Goal: Task Accomplishment & Management: Manage account settings

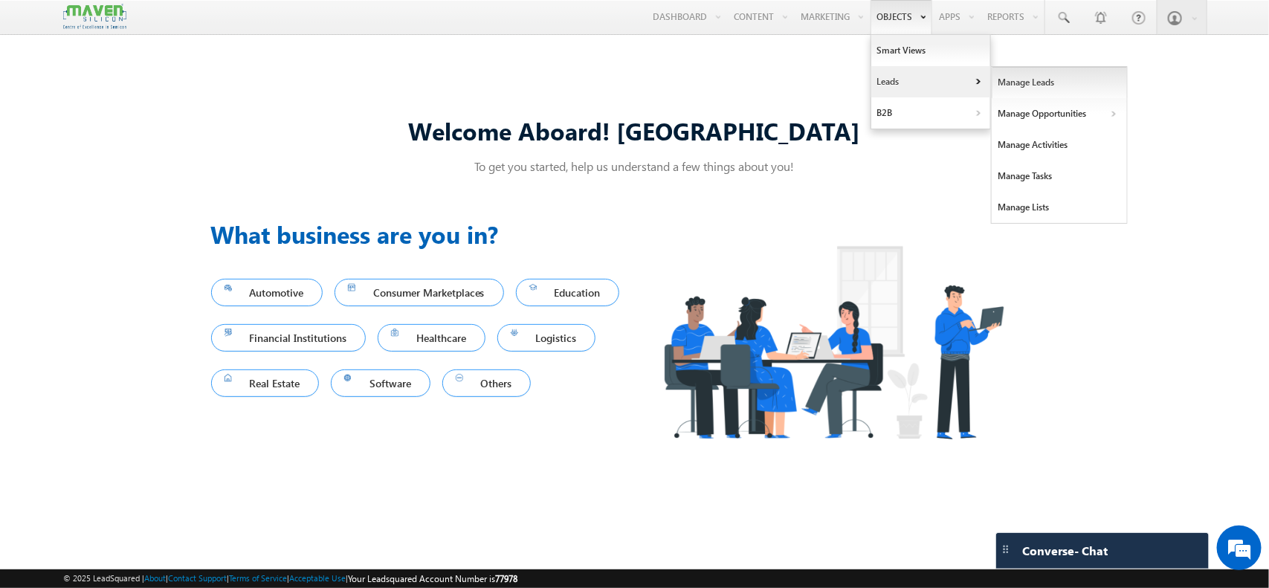
click at [1027, 88] on link "Manage Leads" at bounding box center [1060, 82] width 136 height 31
click at [1017, 83] on link "Manage Leads" at bounding box center [1060, 82] width 136 height 31
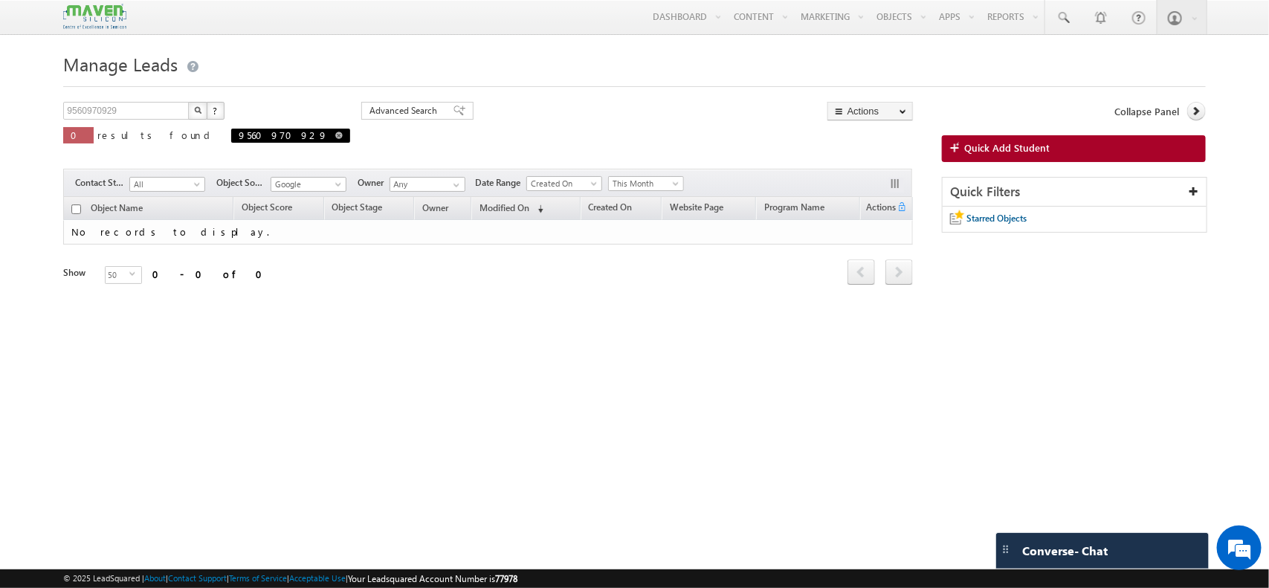
click at [335, 134] on span at bounding box center [338, 135] width 7 height 7
type input "Search Objects"
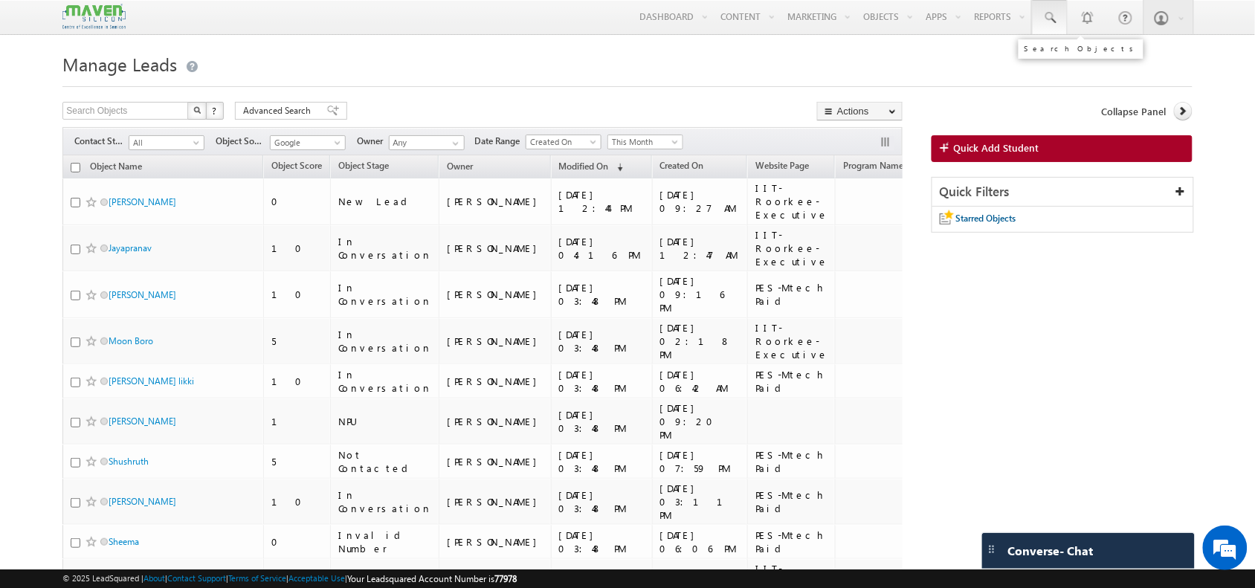
click at [1057, 16] on link at bounding box center [1050, 17] width 36 height 34
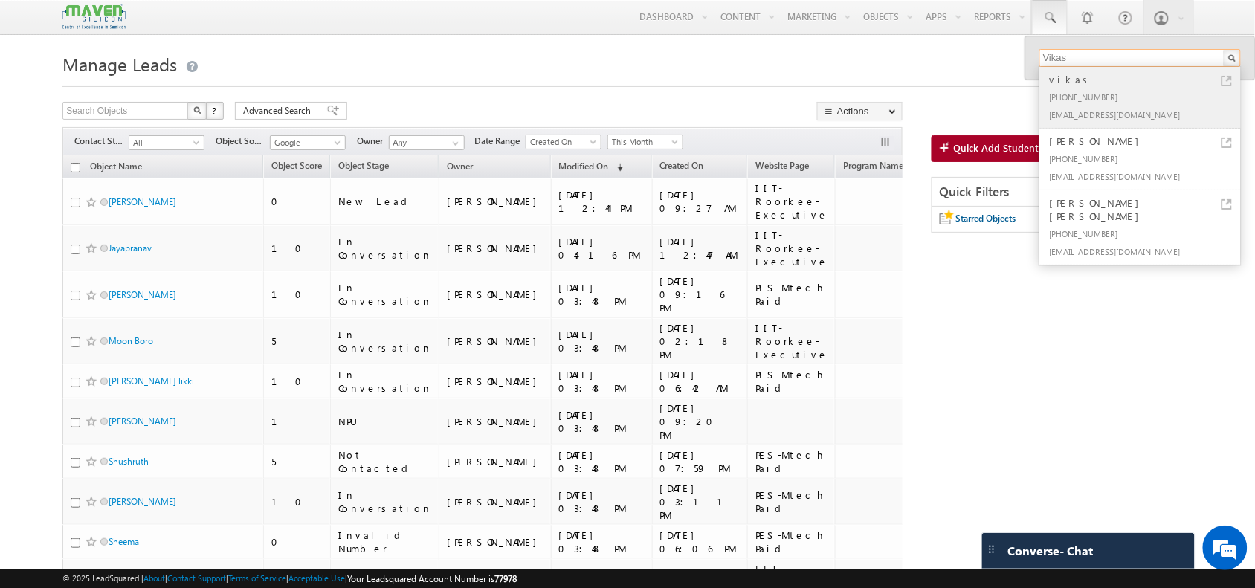
type input "Vikas"
click at [1069, 97] on div "[PHONE_NUMBER]" at bounding box center [1146, 97] width 199 height 18
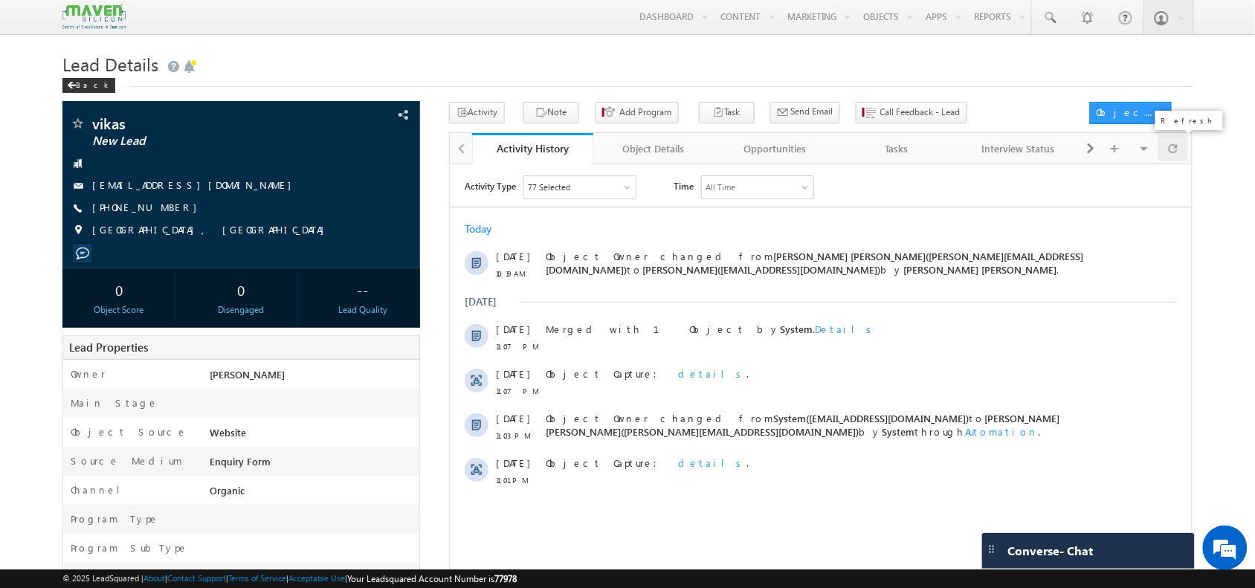
click at [1177, 161] on span at bounding box center [1173, 148] width 9 height 26
click at [1179, 153] on div at bounding box center [1173, 148] width 29 height 26
click at [900, 94] on div "Lead Details Back" at bounding box center [627, 75] width 1130 height 54
click at [880, 117] on span "Call Feedback - Lead" at bounding box center [920, 112] width 80 height 13
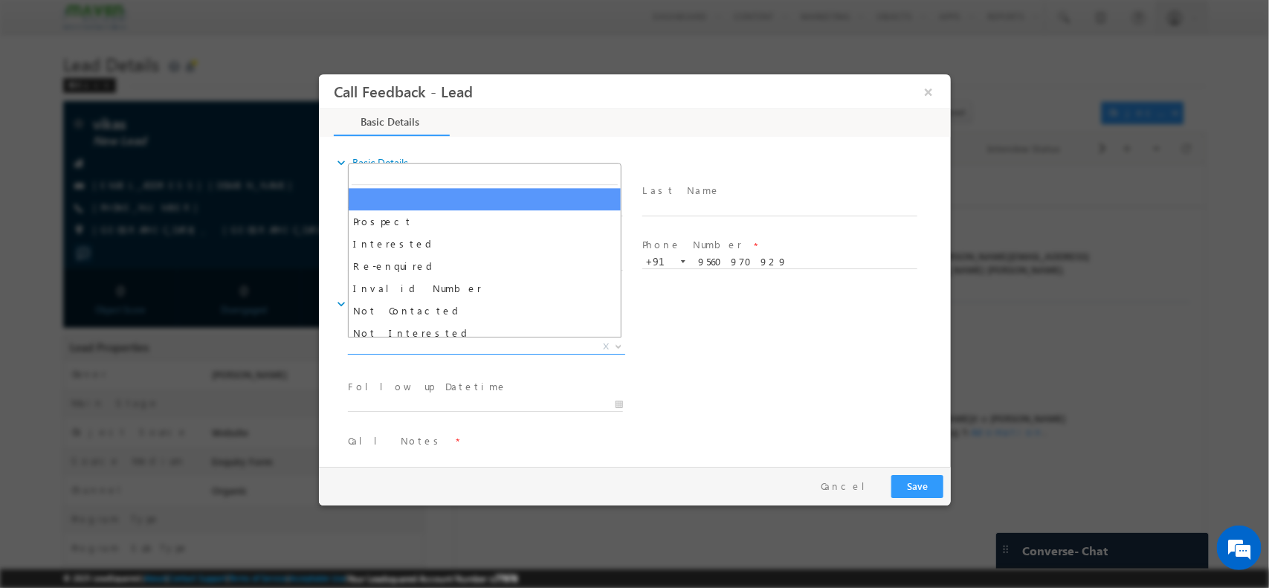
click at [473, 339] on span "X" at bounding box center [485, 346] width 277 height 15
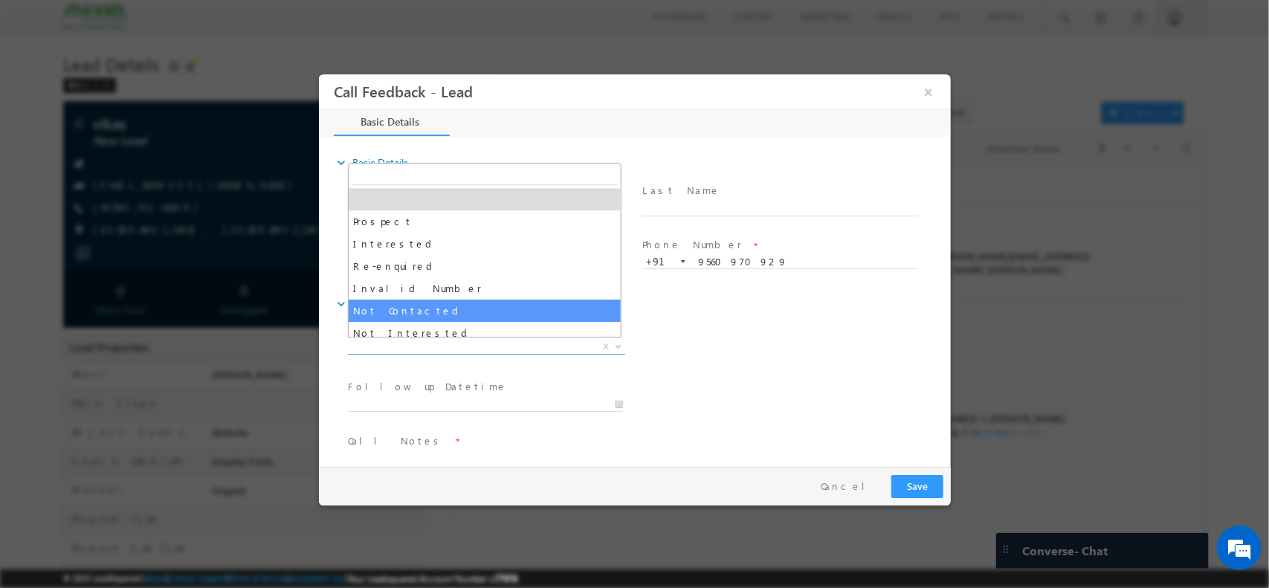
select select "Not Contacted"
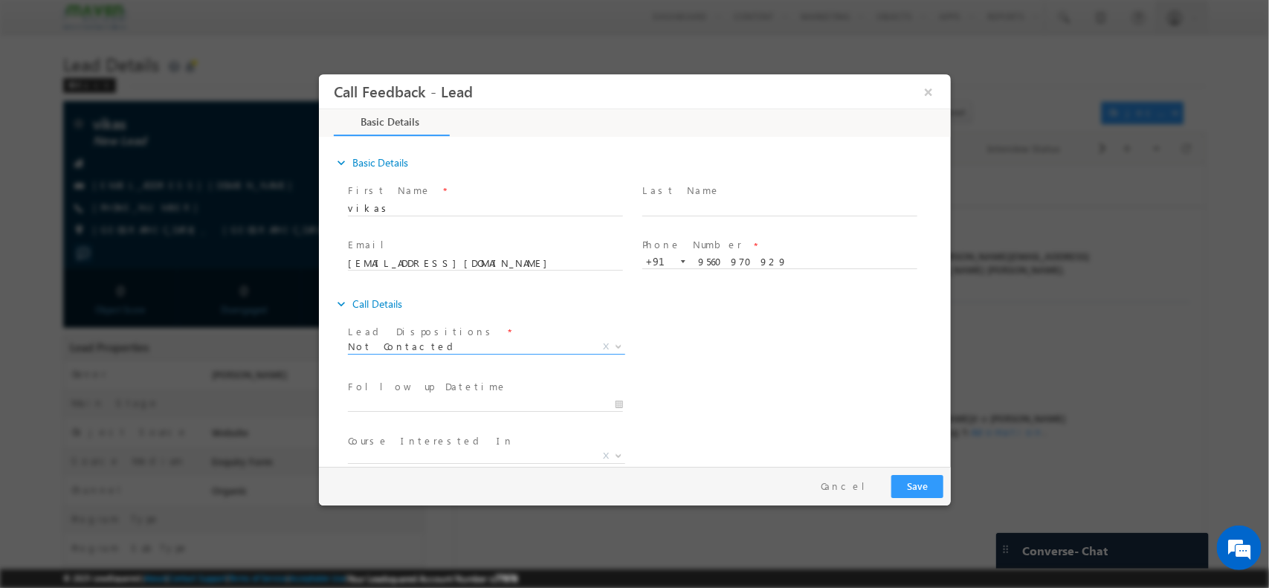
scroll to position [80, 0]
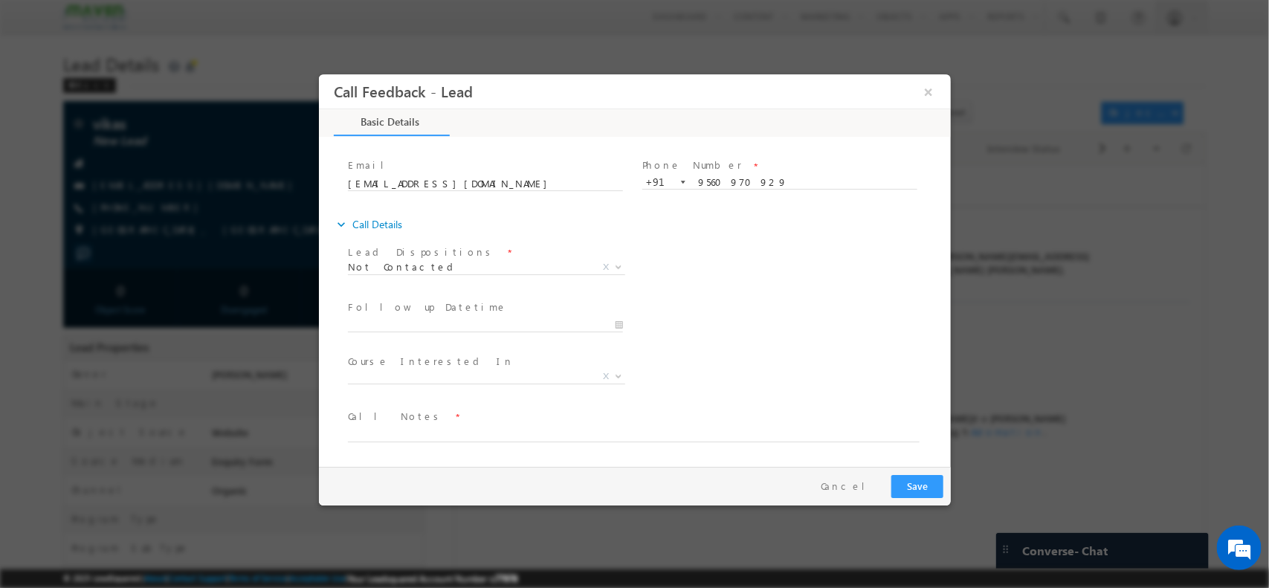
click at [454, 332] on span at bounding box center [484, 339] width 274 height 16
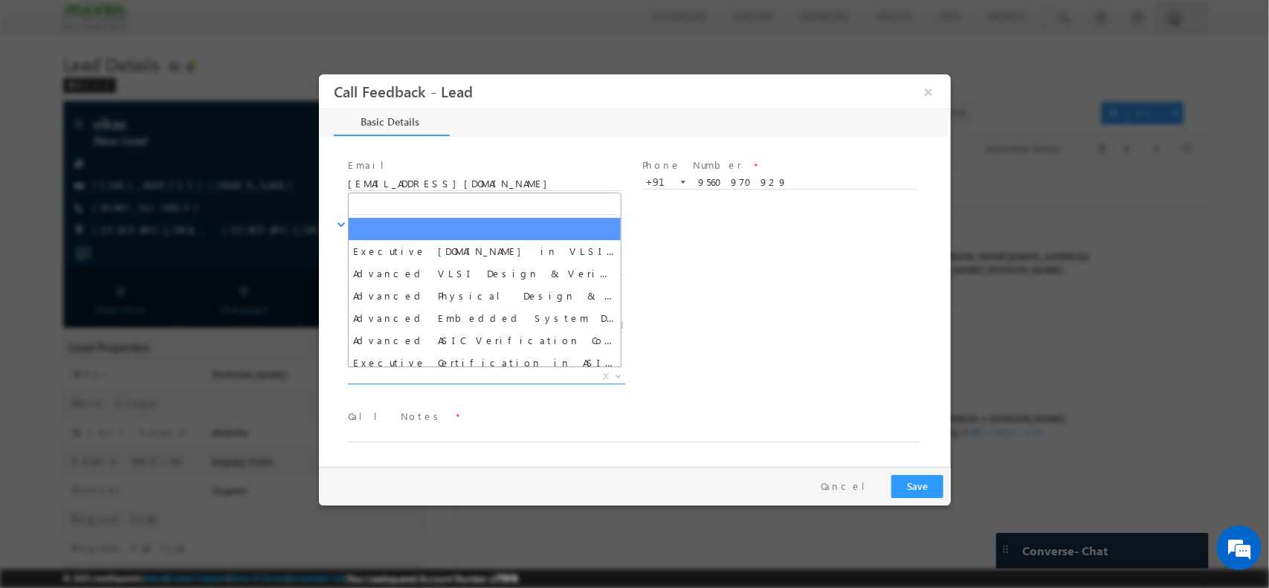
click at [425, 378] on span "X" at bounding box center [485, 376] width 277 height 15
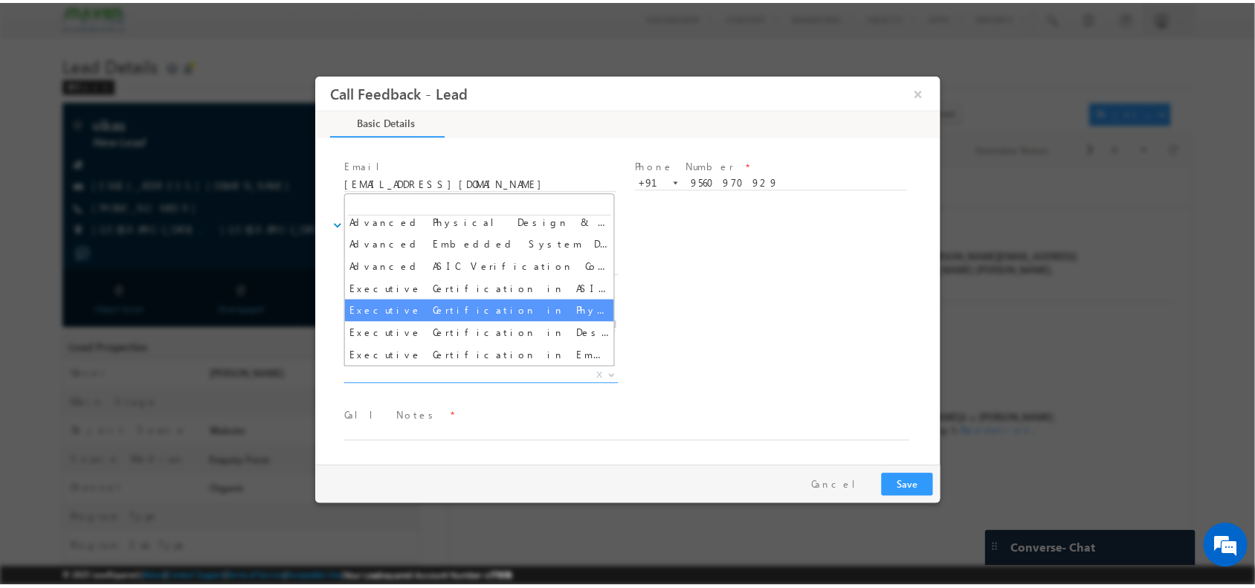
scroll to position [75, 0]
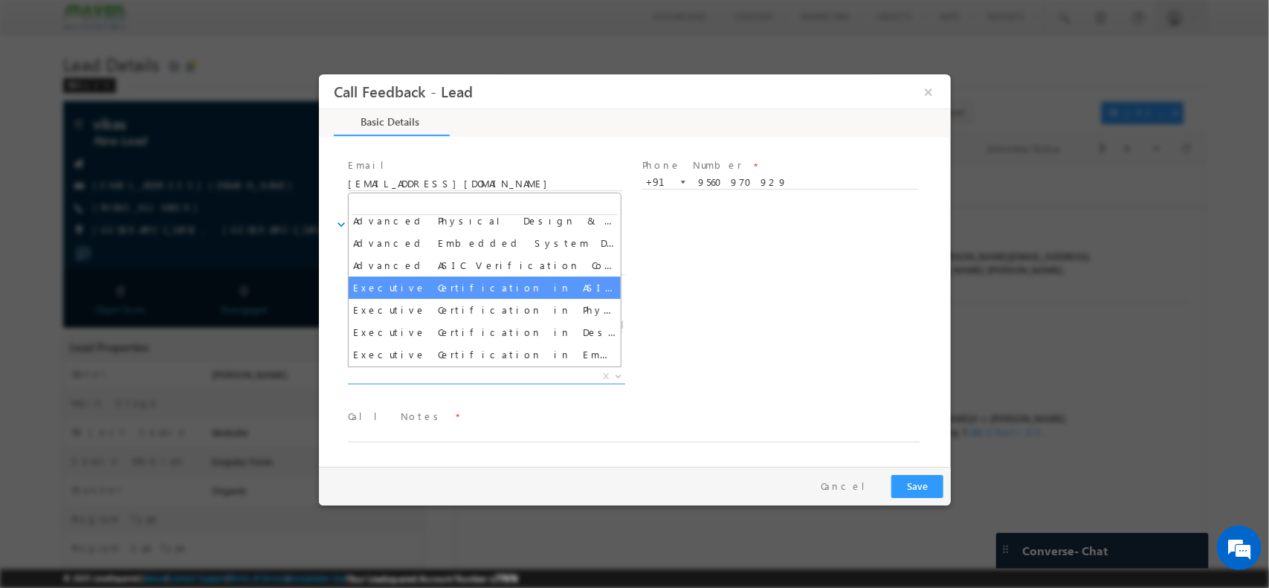
select select "Executive Certification in ASIC Verification"
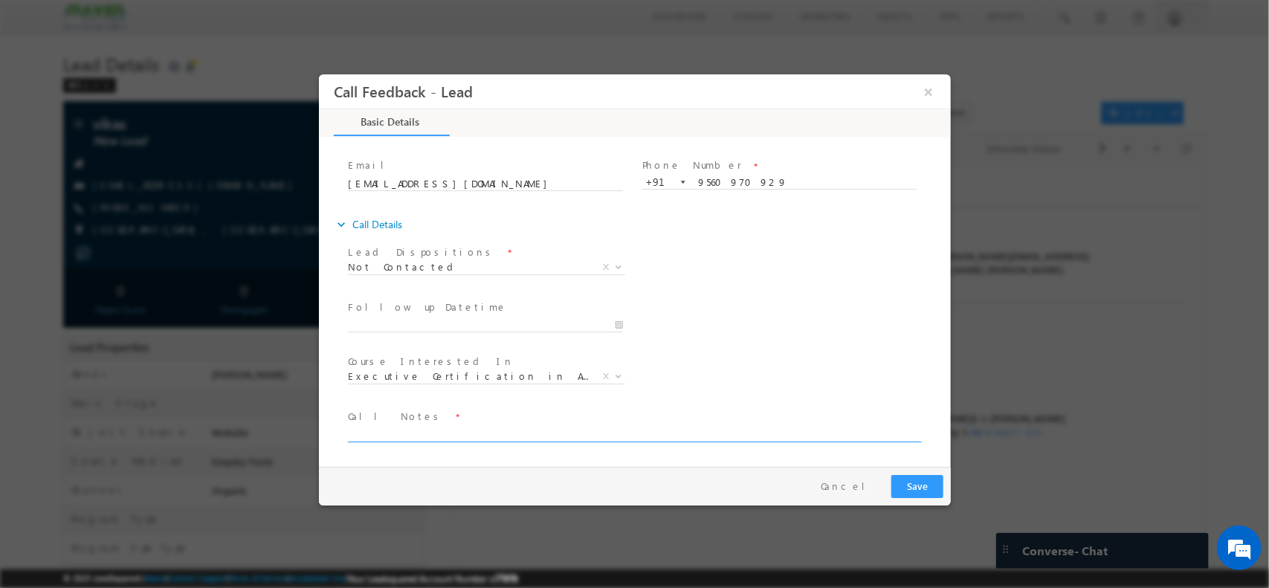
click at [454, 435] on textarea at bounding box center [633, 433] width 572 height 17
type textarea "Out of service // Mail / WA sent"
click at [915, 481] on button "Save" at bounding box center [917, 485] width 52 height 23
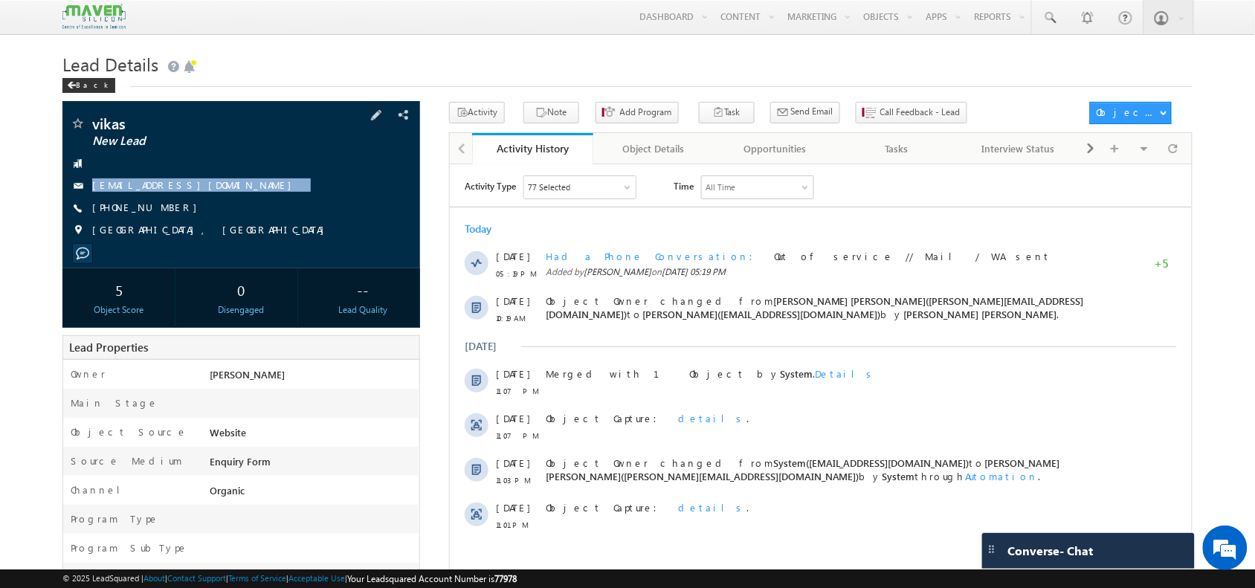
drag, startPoint x: 210, startPoint y: 183, endPoint x: 216, endPoint y: 205, distance: 22.4
click at [216, 205] on div "vikas New Lead [EMAIL_ADDRESS][DOMAIN_NAME] [PHONE_NUMBER]" at bounding box center [241, 180] width 342 height 129
copy div "[EMAIL_ADDRESS][DOMAIN_NAME]"
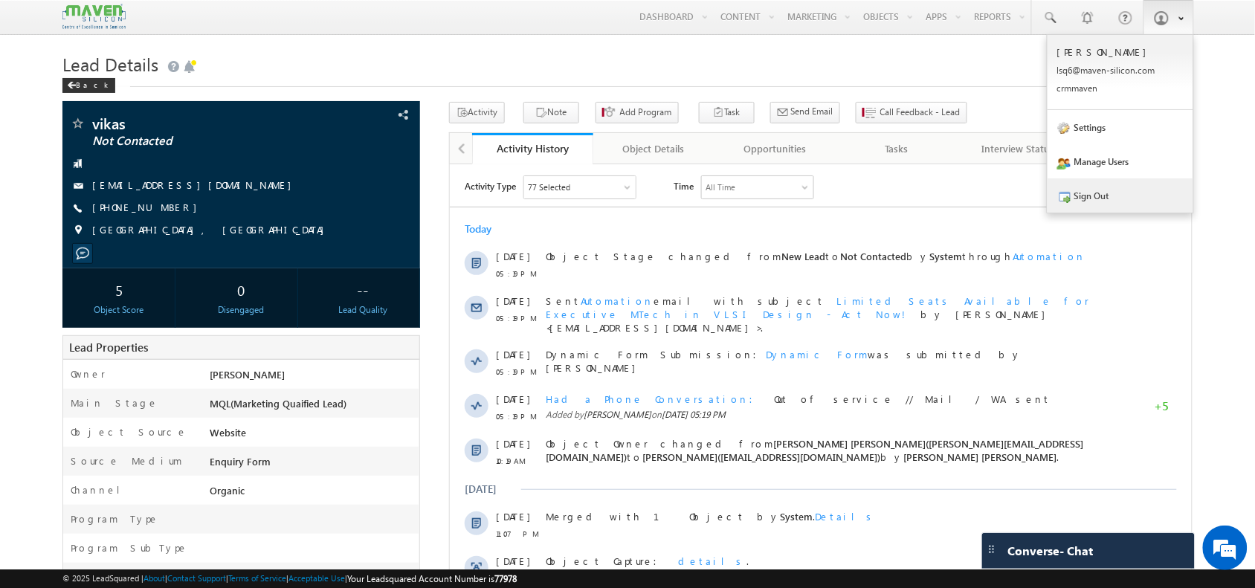
click at [1133, 202] on link "Sign Out" at bounding box center [1121, 195] width 146 height 34
